Goal: Task Accomplishment & Management: Manage account settings

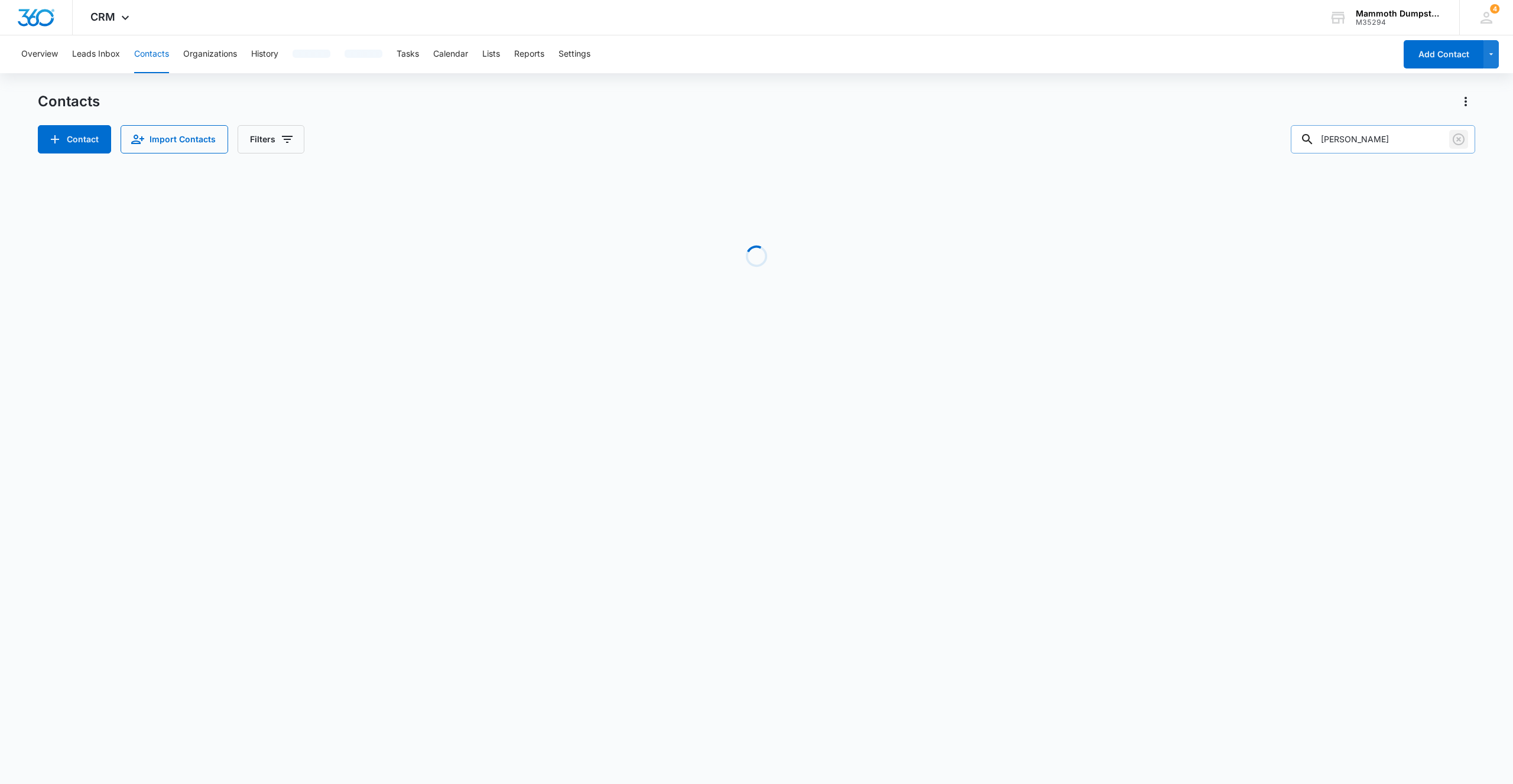
click at [1463, 140] on icon "Clear" at bounding box center [1458, 139] width 12 height 12
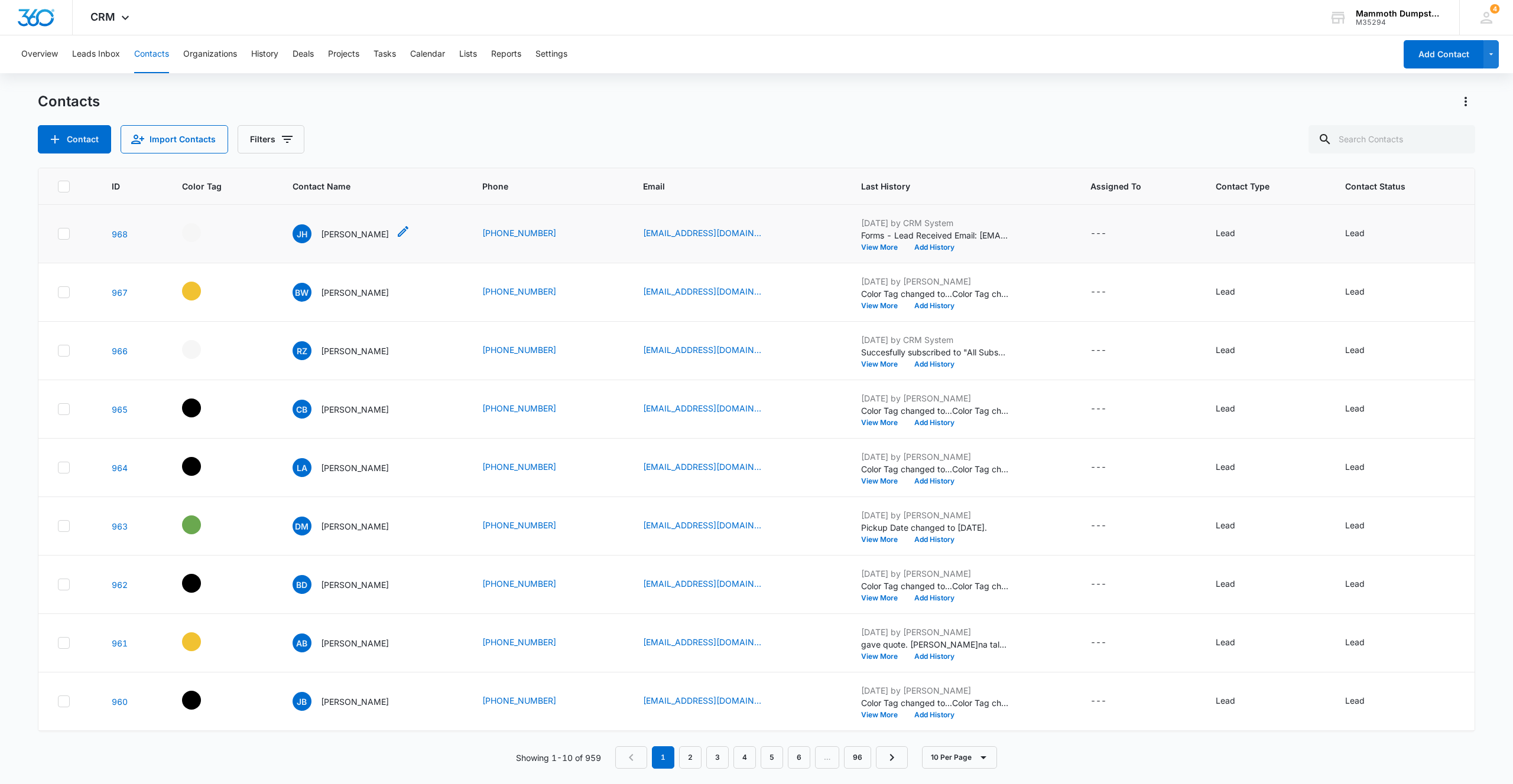
click at [348, 226] on div "JH Jeanette Howe" at bounding box center [341, 234] width 96 height 19
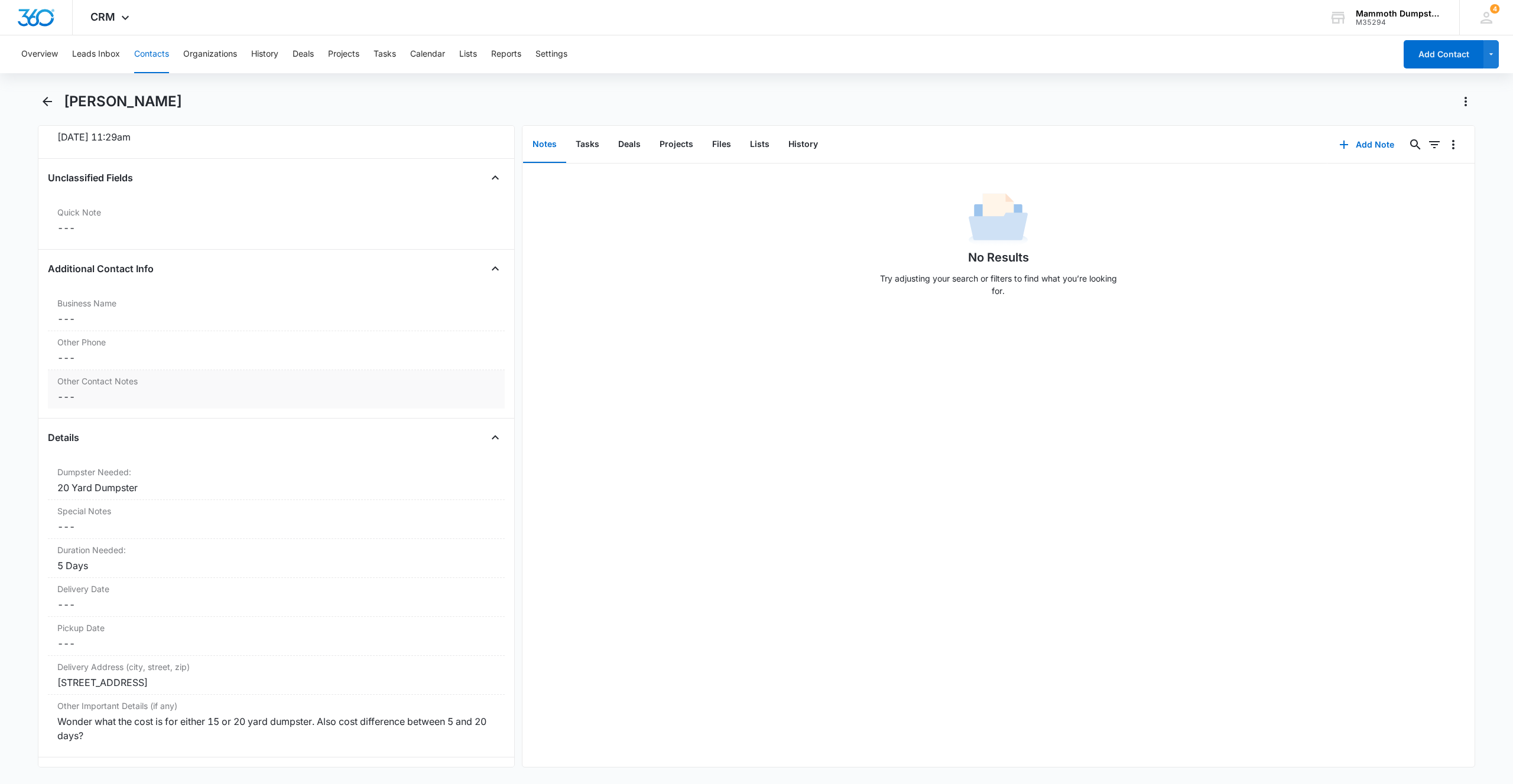
scroll to position [886, 0]
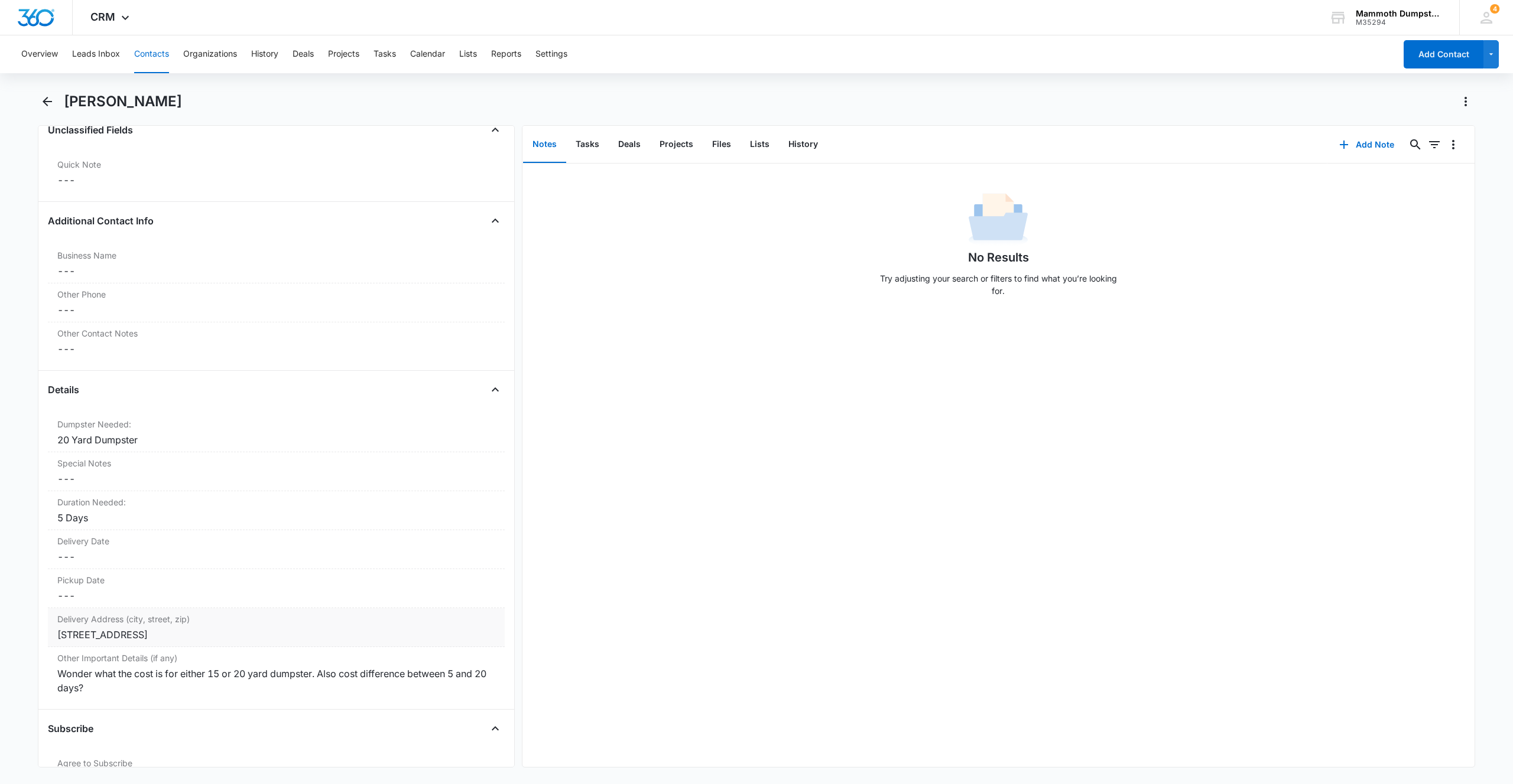
click at [205, 634] on div "15300 Long View Rd Unit A" at bounding box center [276, 634] width 438 height 14
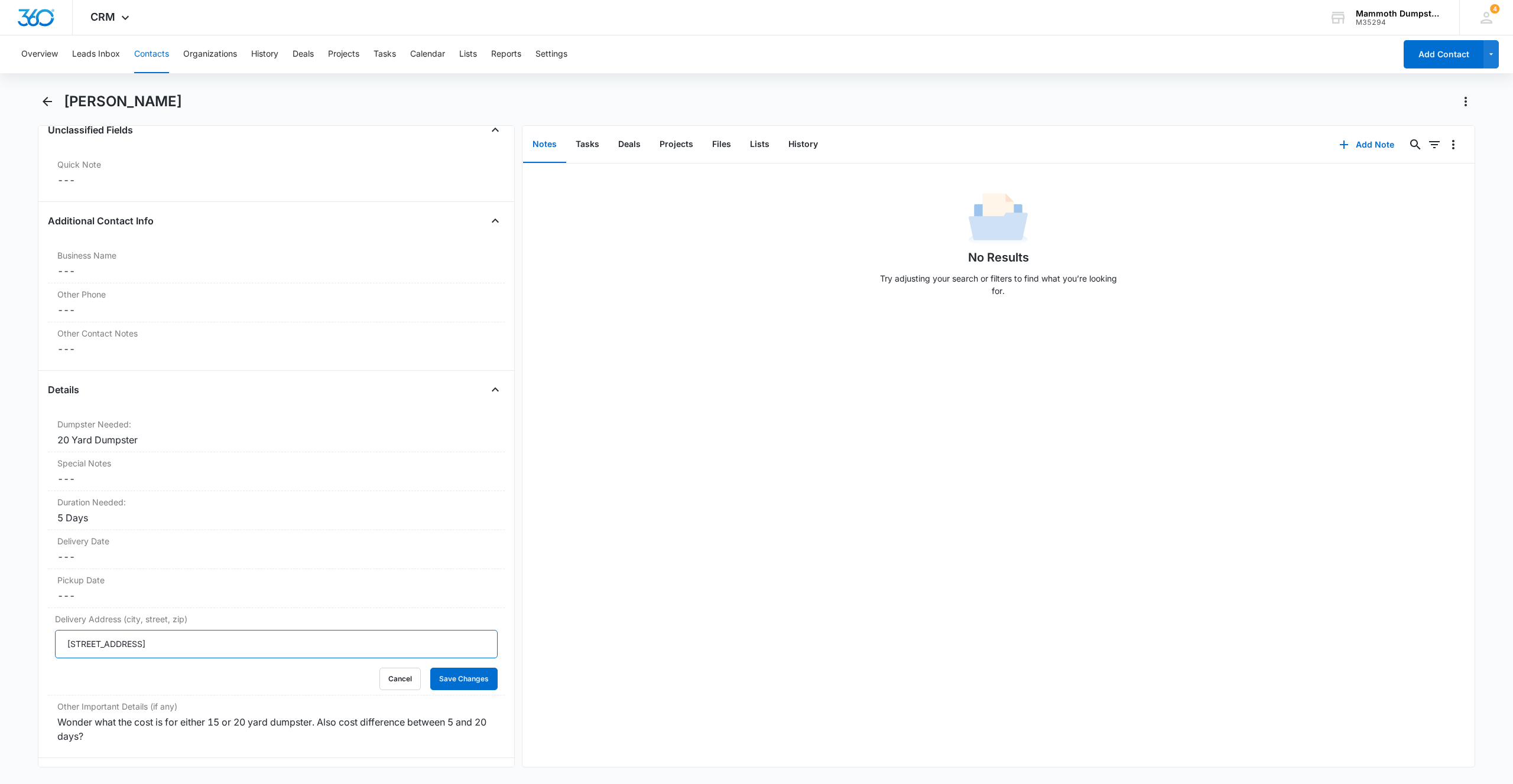
drag, startPoint x: 162, startPoint y: 633, endPoint x: 29, endPoint y: 626, distance: 133.2
click at [34, 626] on main "Jeanette Howe Remove JH Jeanette Howe Contact Info Name Cancel Save Changes Jea…" at bounding box center [756, 437] width 1513 height 690
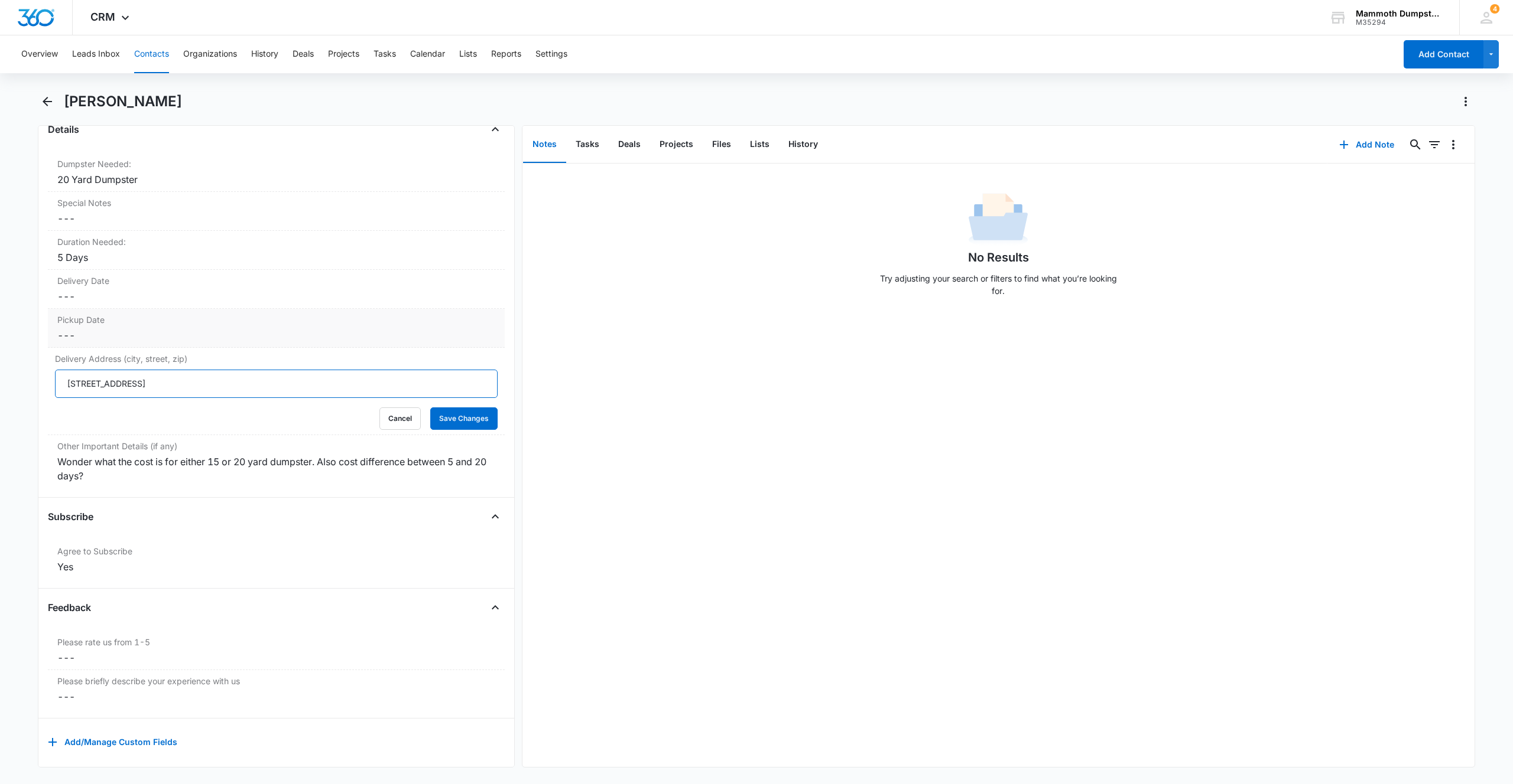
scroll to position [1159, 0]
drag, startPoint x: 139, startPoint y: 451, endPoint x: 211, endPoint y: 449, distance: 72.0
click at [211, 451] on div "Wonder what the cost is for either 15 or 20 yard dumpster. Also cost difference…" at bounding box center [276, 465] width 438 height 29
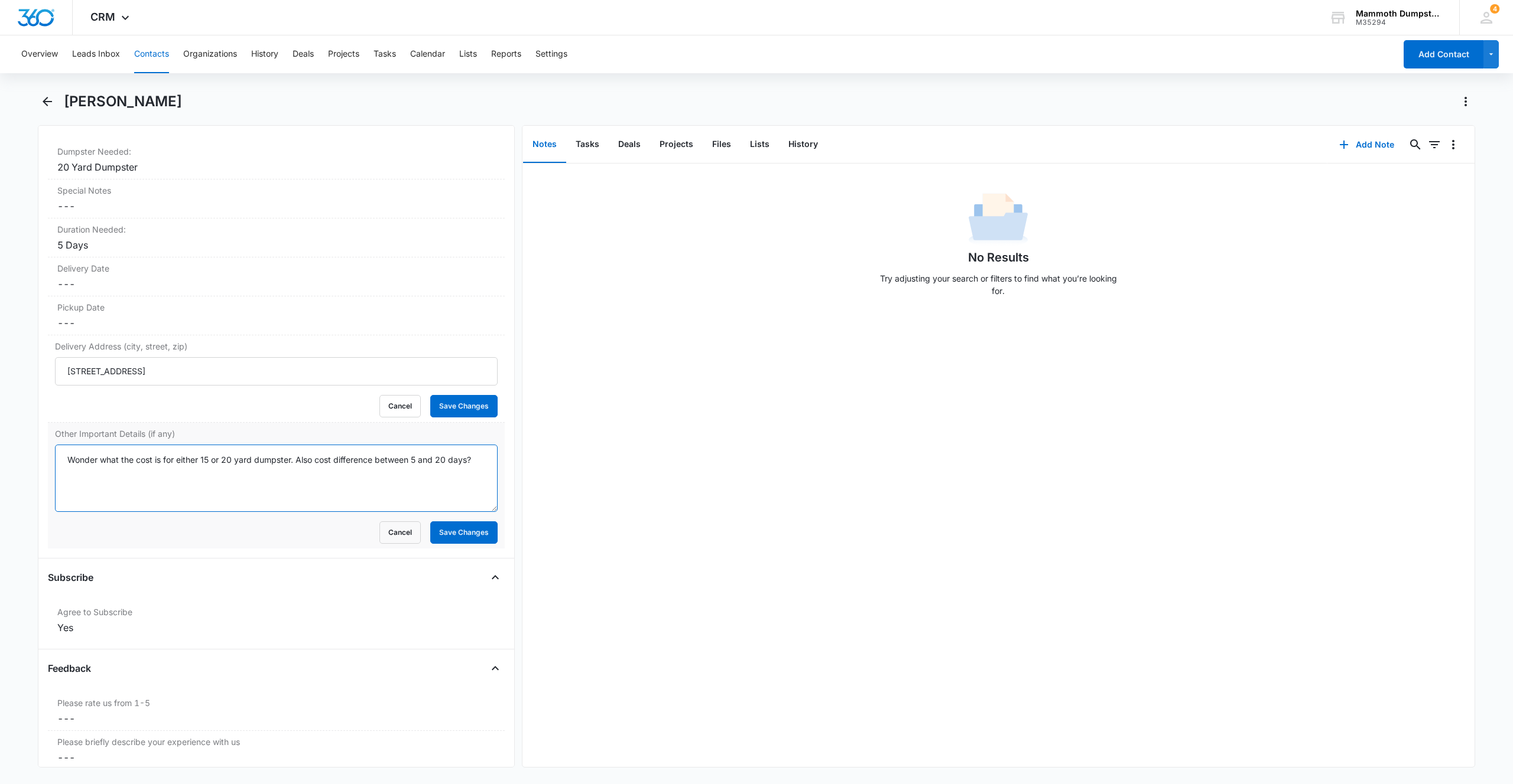
drag, startPoint x: 397, startPoint y: 457, endPoint x: 426, endPoint y: 457, distance: 29.0
click at [424, 457] on textarea "Wonder what the cost is for either 15 or 20 yard dumpster. Also cost difference…" at bounding box center [276, 478] width 442 height 68
drag, startPoint x: 71, startPoint y: 462, endPoint x: 167, endPoint y: 461, distance: 96.0
click at [167, 461] on textarea "Wonder what the cost is for either 15 or 20 yard dumpster. Also cost difference…" at bounding box center [276, 478] width 442 height 68
drag, startPoint x: 220, startPoint y: 457, endPoint x: 271, endPoint y: 453, distance: 51.2
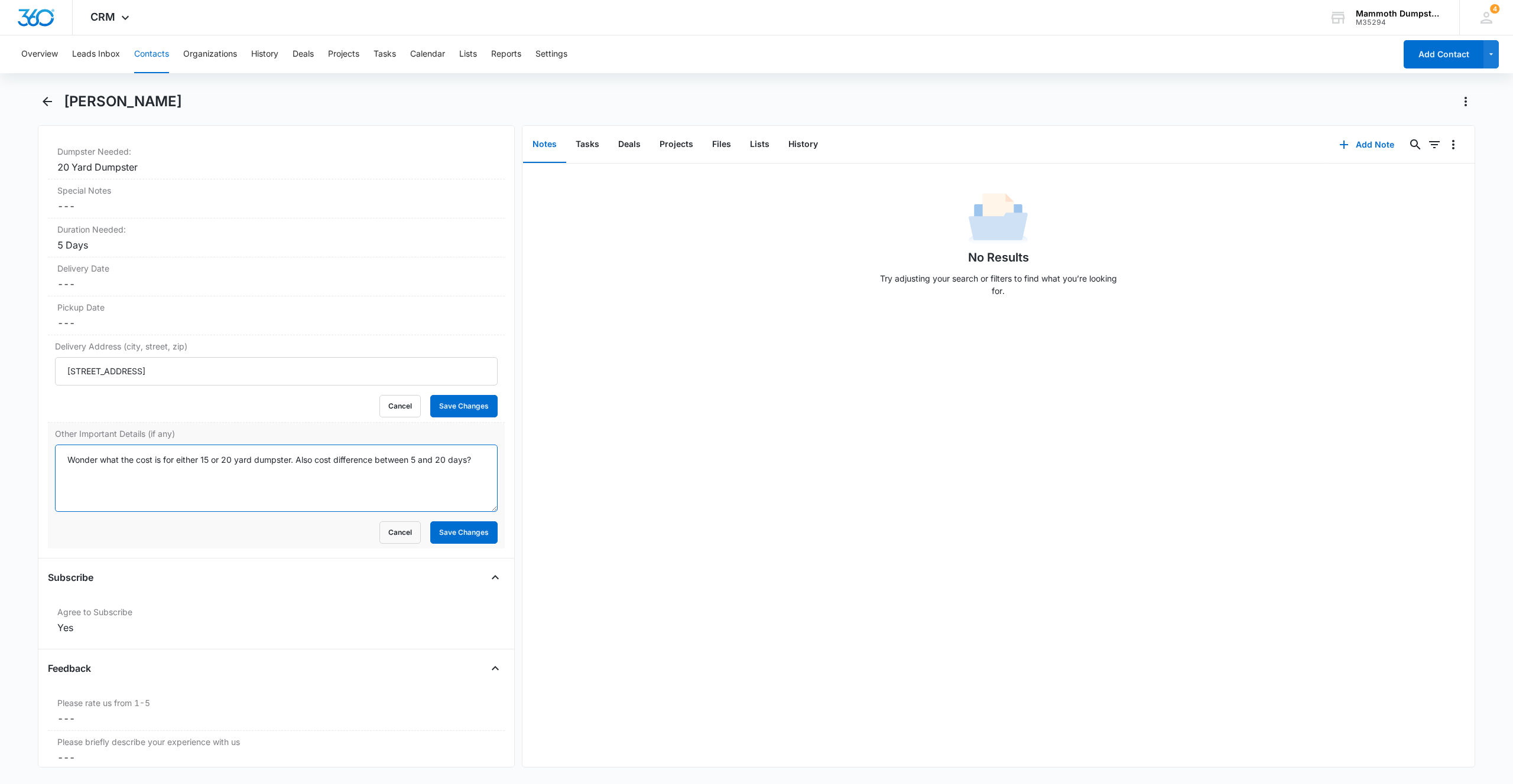
click at [268, 454] on textarea "Wonder what the cost is for either 15 or 20 yard dumpster. Also cost difference…" at bounding box center [276, 478] width 442 height 68
drag, startPoint x: 306, startPoint y: 454, endPoint x: 464, endPoint y: 457, distance: 158.0
click at [464, 457] on textarea "Wonder what the cost is for either 15 or 20 yard dumpster. Also cost difference…" at bounding box center [276, 478] width 442 height 68
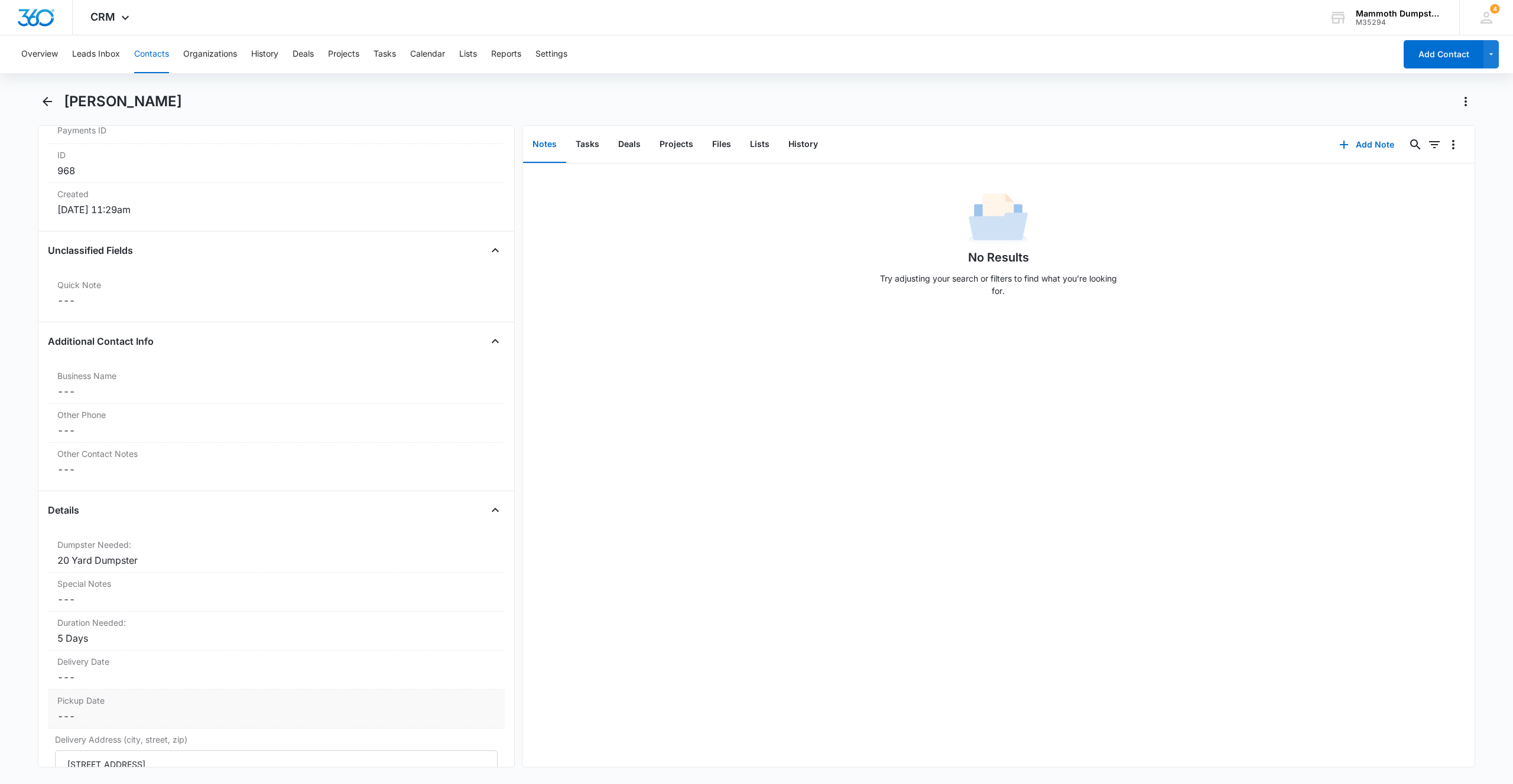
scroll to position [1232, 0]
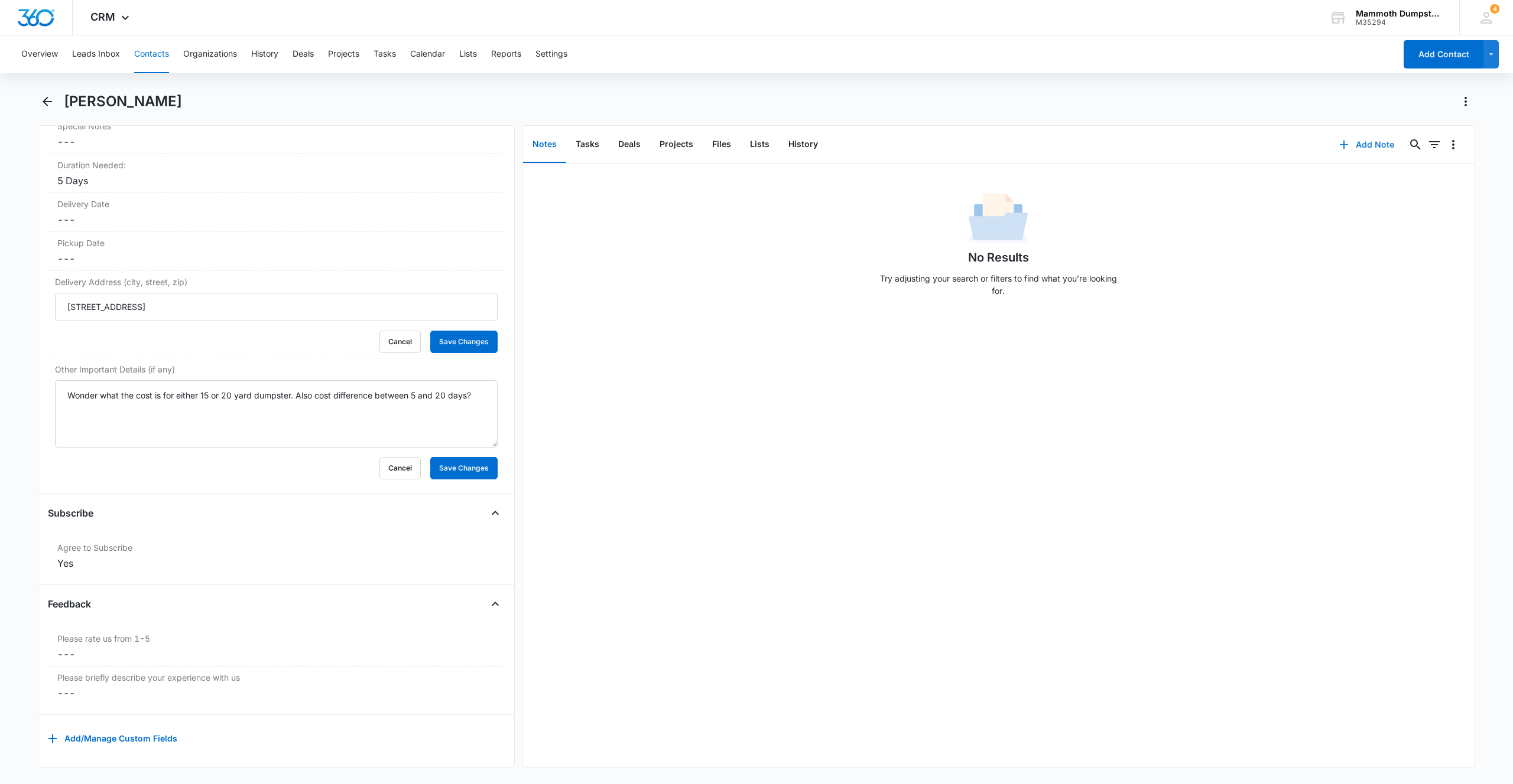
click at [1364, 151] on button "Add Note" at bounding box center [1366, 145] width 79 height 29
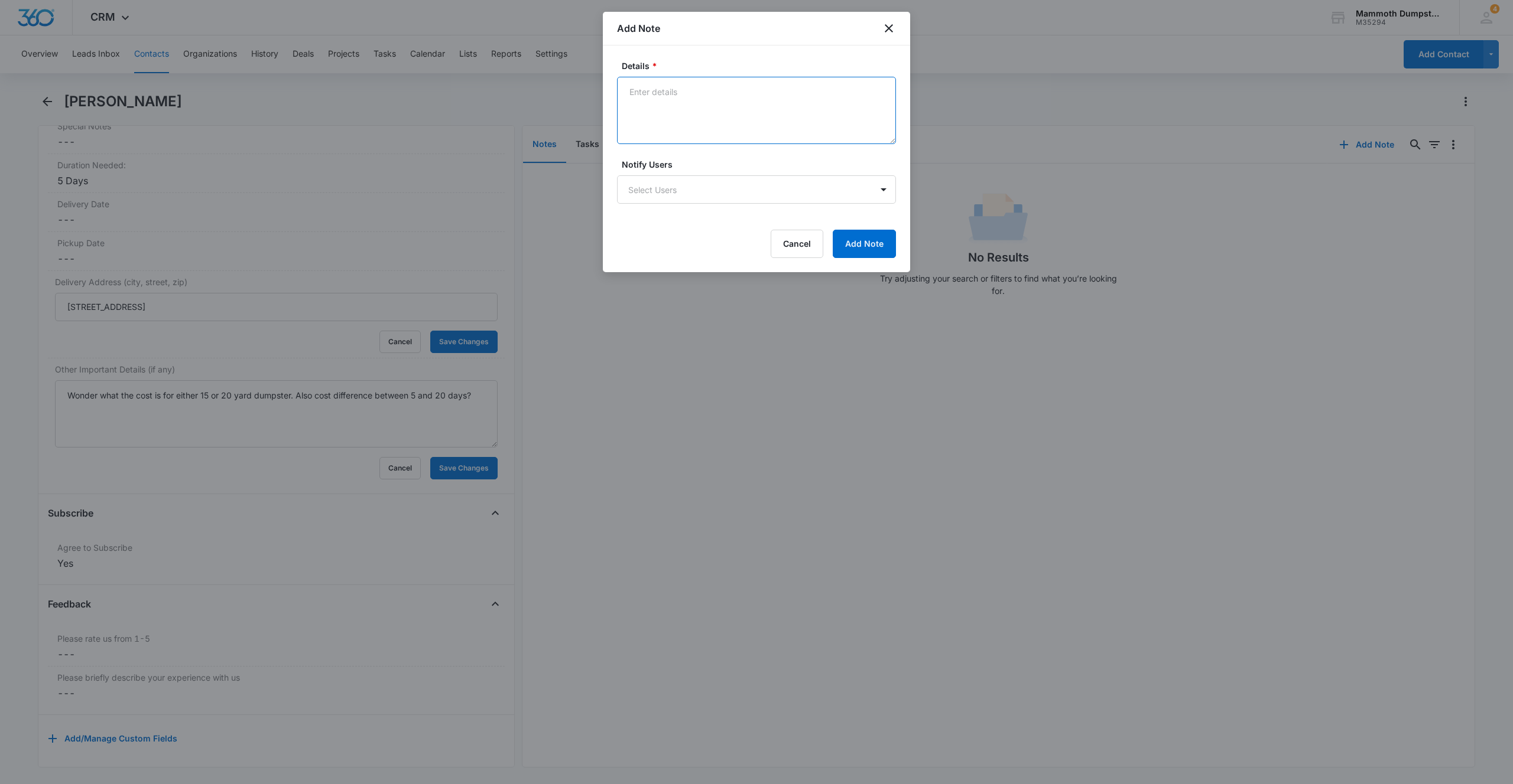
click at [711, 120] on textarea "Details *" at bounding box center [756, 110] width 279 height 68
type textarea "LVM"
click at [851, 238] on button "Add Note" at bounding box center [864, 244] width 63 height 29
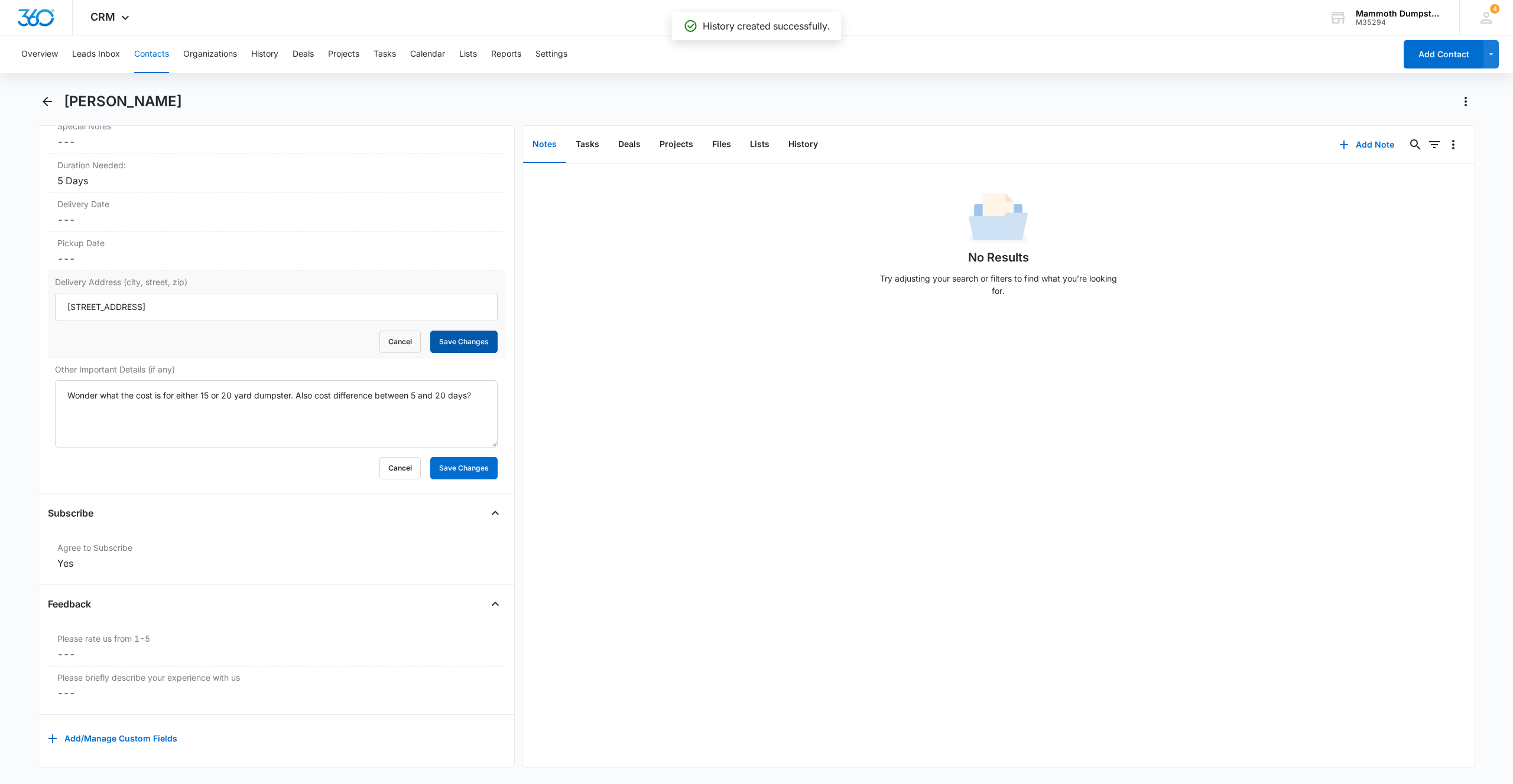
click at [472, 333] on button "Save Changes" at bounding box center [464, 342] width 68 height 23
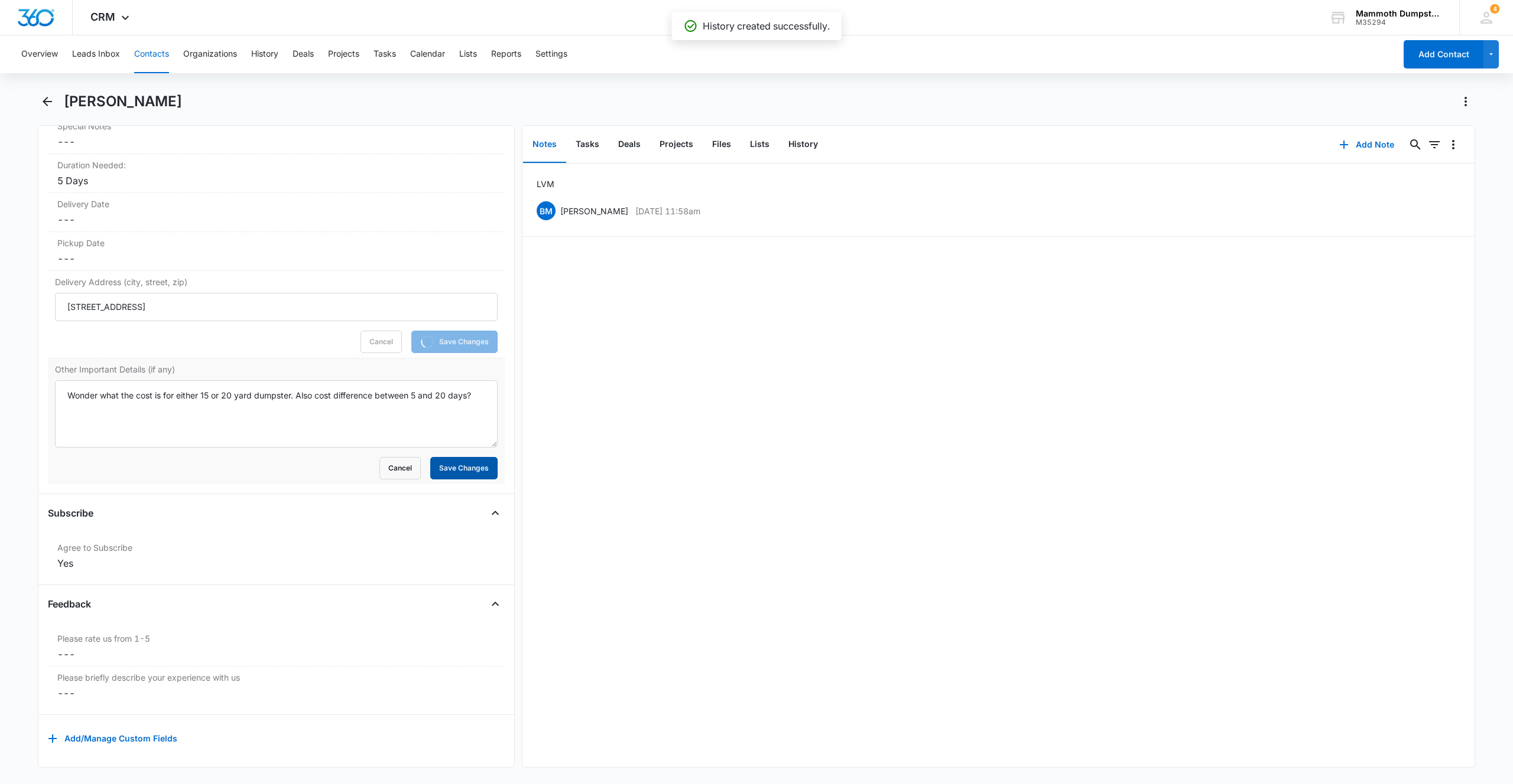
click at [461, 457] on button "Save Changes" at bounding box center [464, 468] width 68 height 23
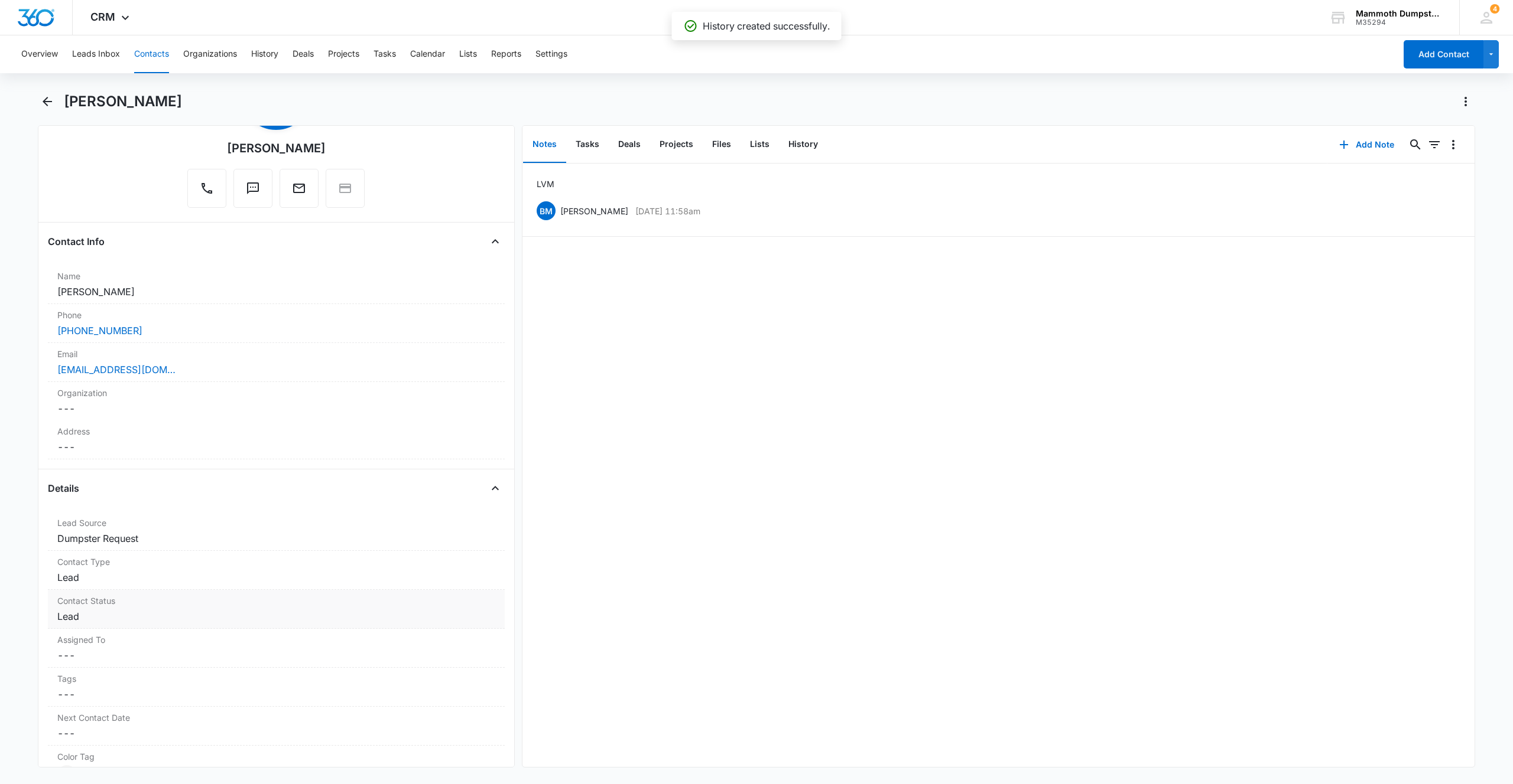
scroll to position [224, 0]
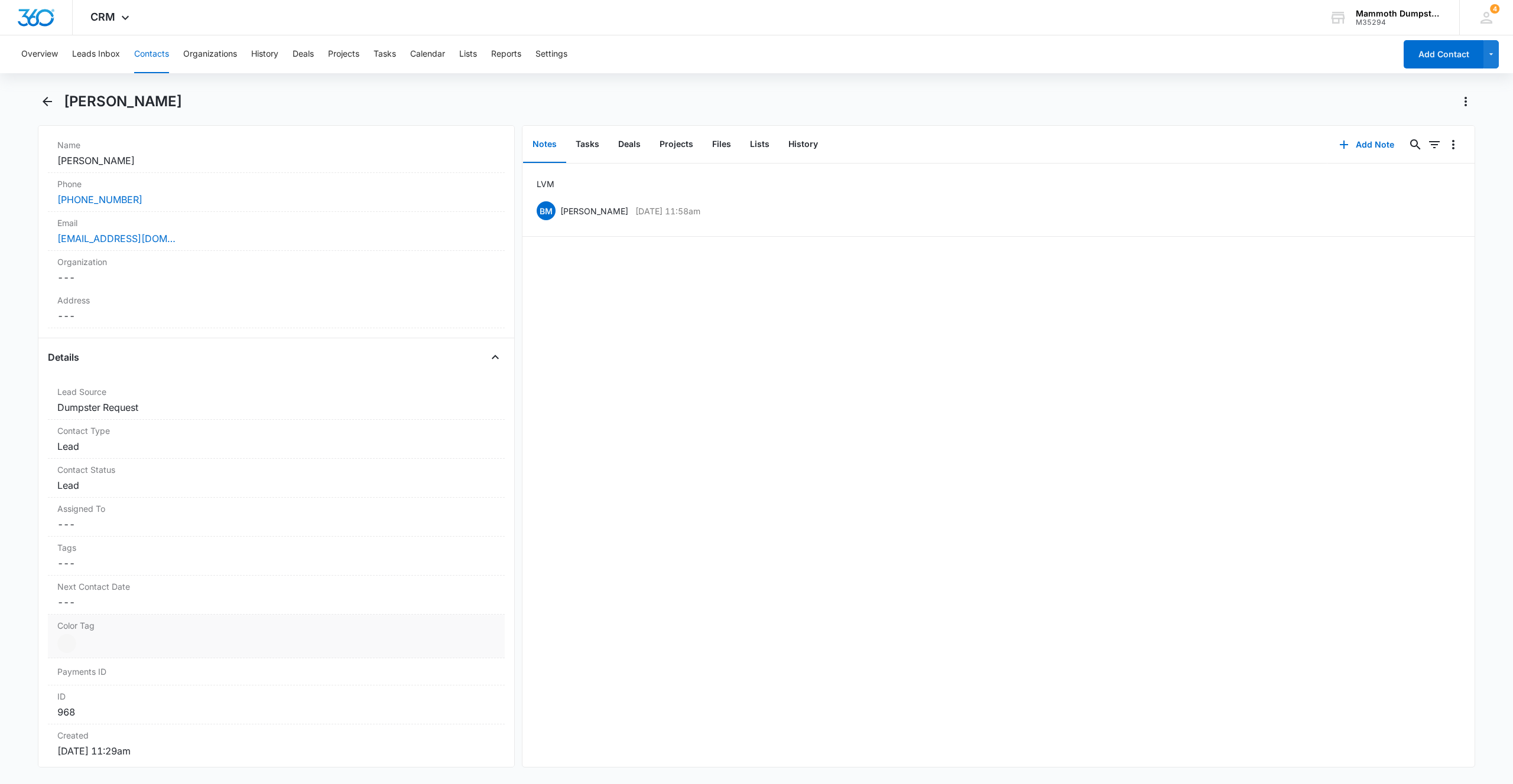
click at [70, 640] on div at bounding box center [66, 644] width 19 height 19
click at [106, 644] on div at bounding box center [110, 647] width 15 height 15
click at [455, 706] on button "Save Changes" at bounding box center [464, 716] width 68 height 23
click at [46, 95] on icon "Back" at bounding box center [47, 101] width 14 height 14
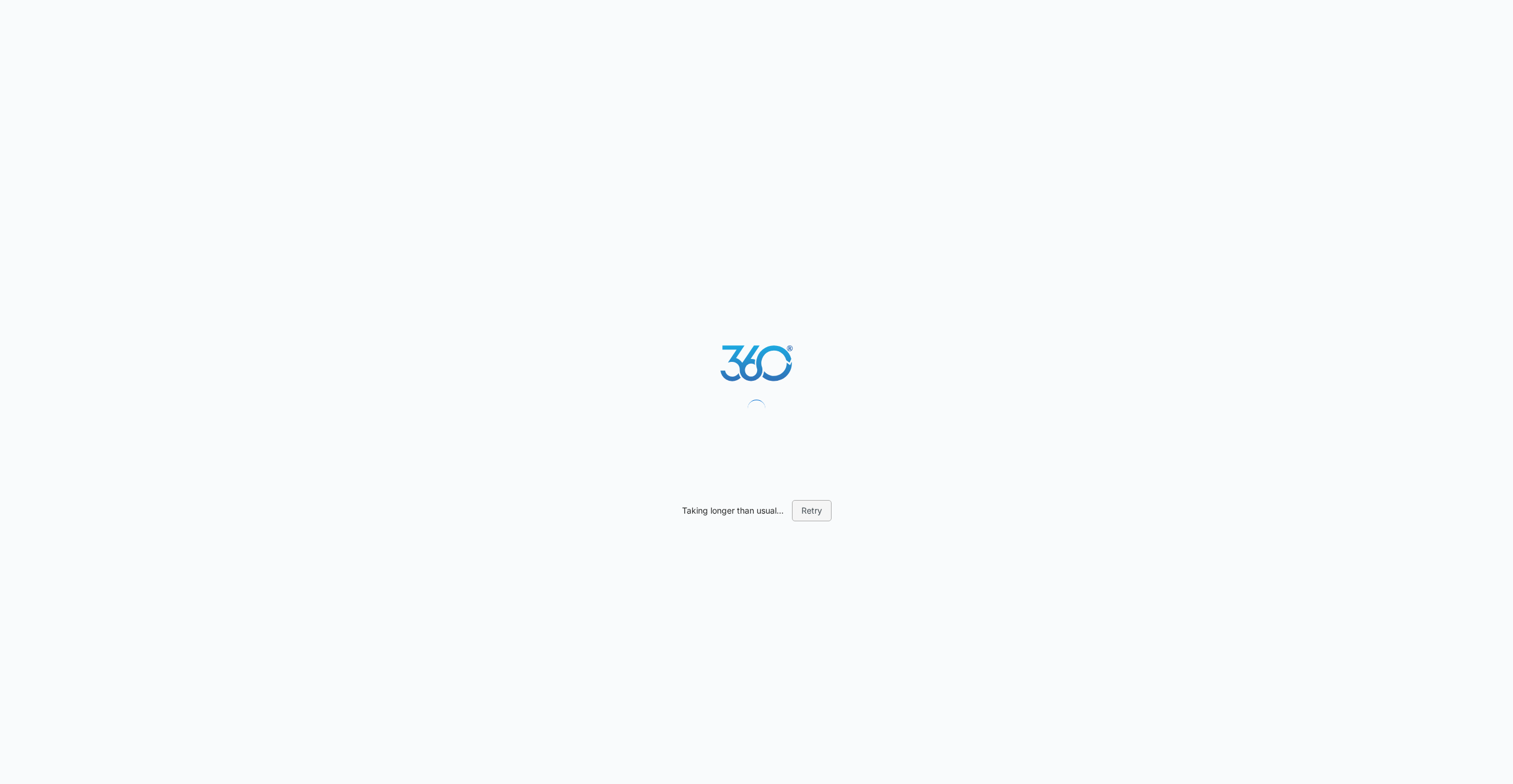
click at [813, 518] on button "Retry" at bounding box center [811, 510] width 40 height 21
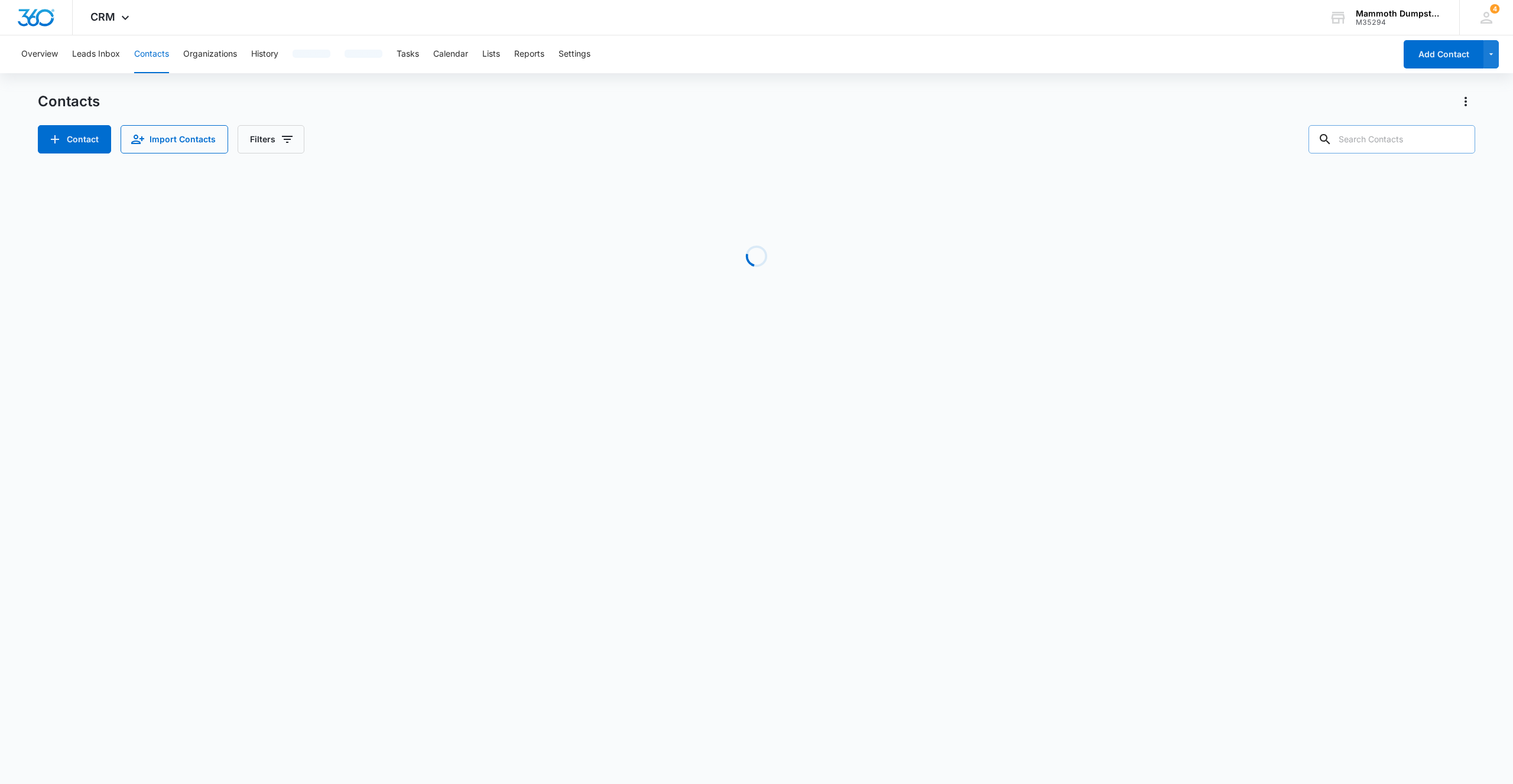
click at [1403, 134] on input "text" at bounding box center [1392, 139] width 167 height 29
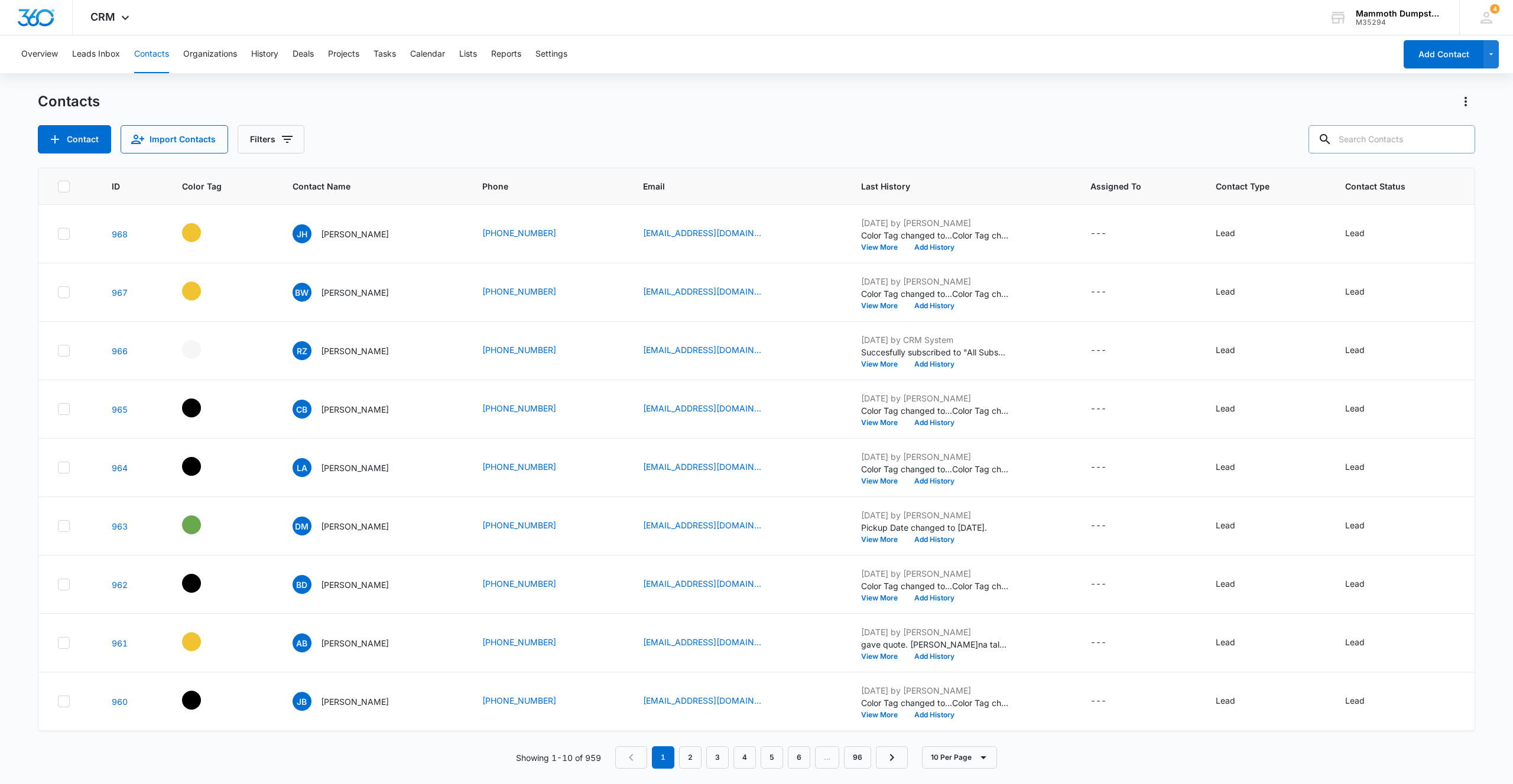
paste input "[PERSON_NAME]"
type input "[PERSON_NAME]"
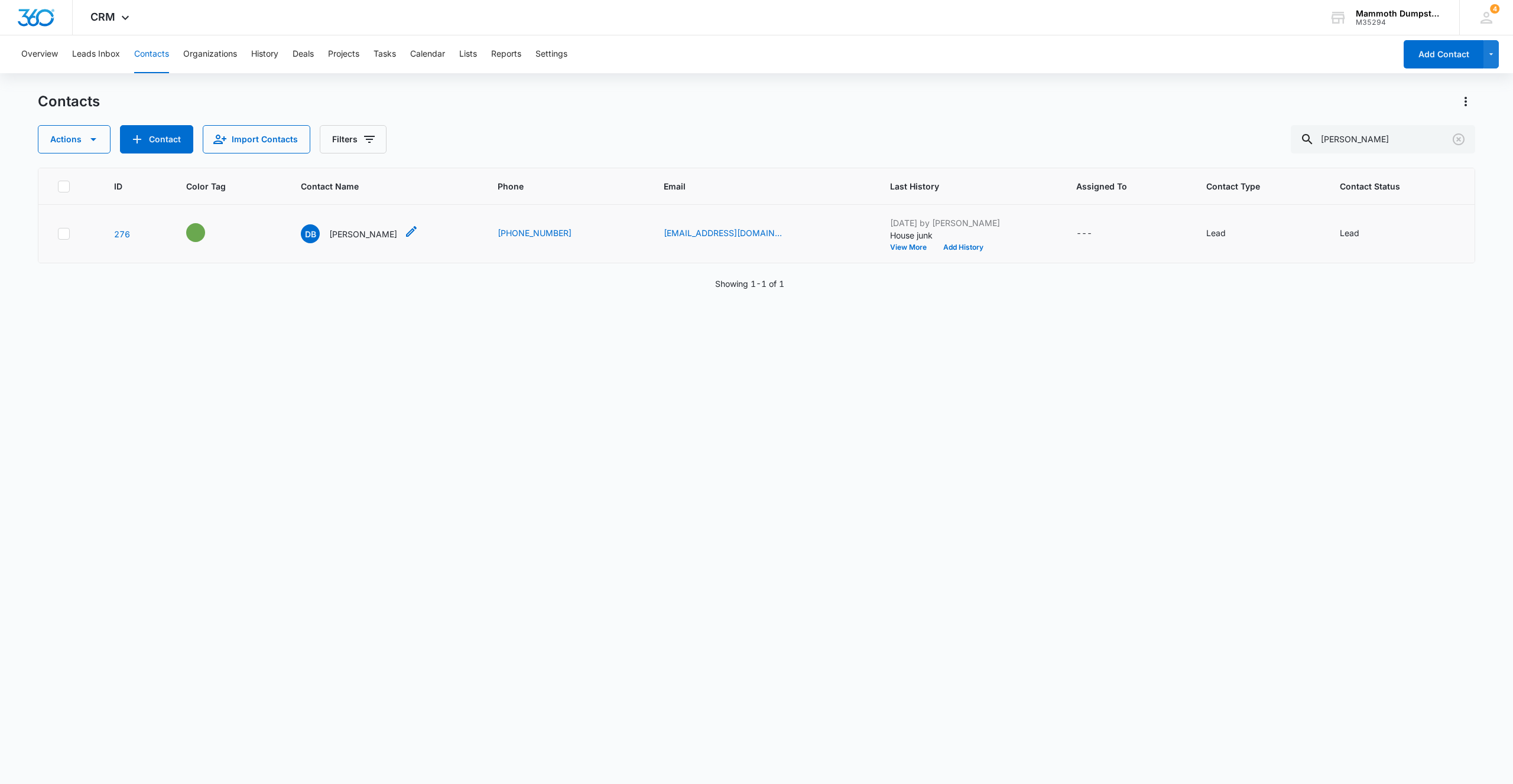
click at [340, 235] on p "[PERSON_NAME]" at bounding box center [363, 234] width 68 height 12
click at [1456, 135] on icon "Clear" at bounding box center [1458, 139] width 14 height 14
